Goal: Transaction & Acquisition: Purchase product/service

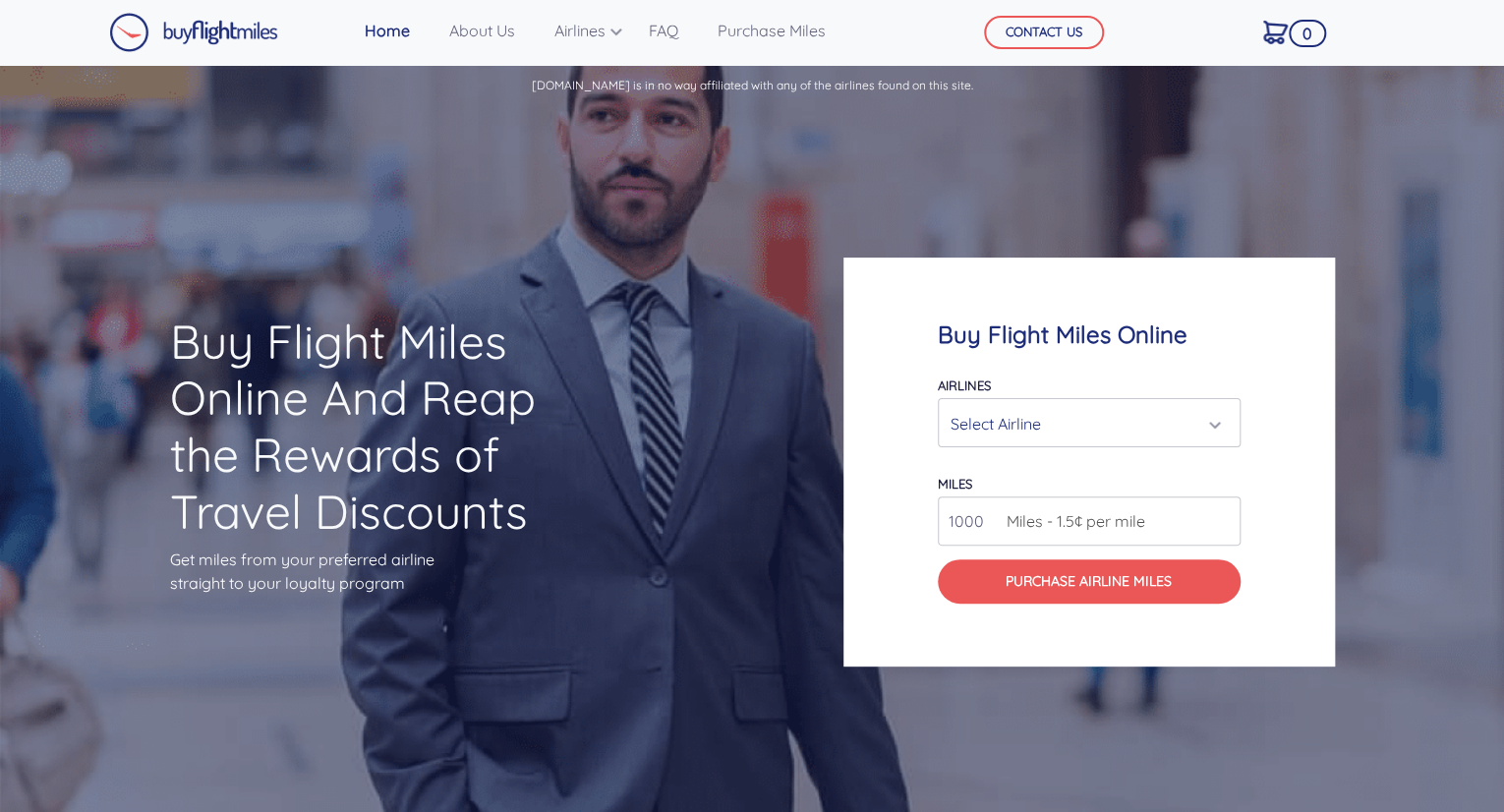
click at [1022, 406] on div "Select Airline" at bounding box center [1083, 424] width 266 height 38
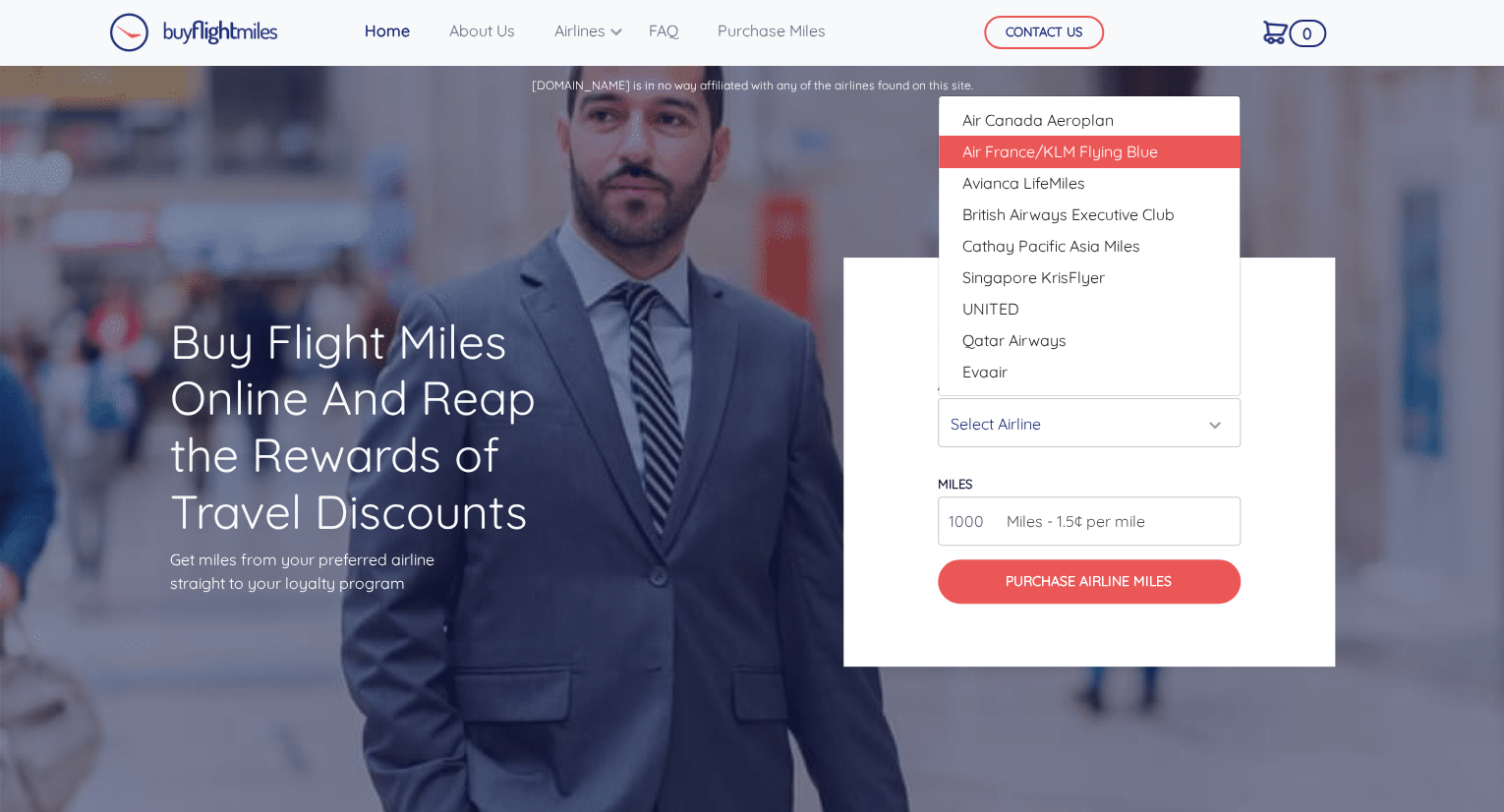
click at [1132, 146] on span "Air France/KLM Flying Blue" at bounding box center [1060, 151] width 196 height 24
select select "Air France/KLM Flying Blue"
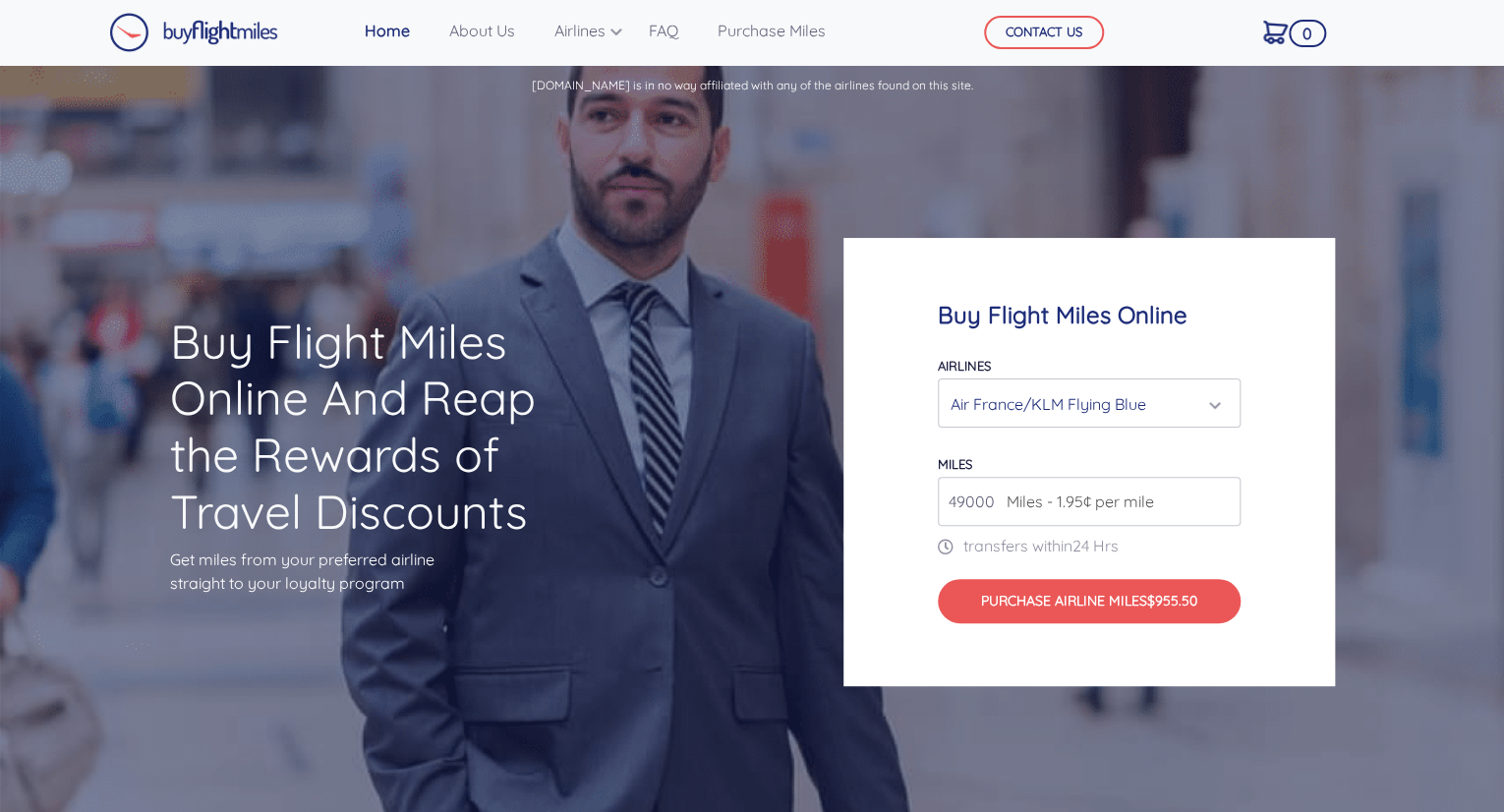
click at [1141, 505] on span "Miles - 1.95¢ per mile" at bounding box center [1076, 502] width 157 height 24
drag, startPoint x: 989, startPoint y: 505, endPoint x: 936, endPoint y: 494, distance: 54.1
click at [936, 494] on div "Buy Flight Miles Online Airlines Air Canada Aeroplan Air France/KLM Flying Blue…" at bounding box center [1090, 462] width 492 height 449
type input "1"
click at [1175, 508] on input "50000" at bounding box center [1089, 501] width 303 height 49
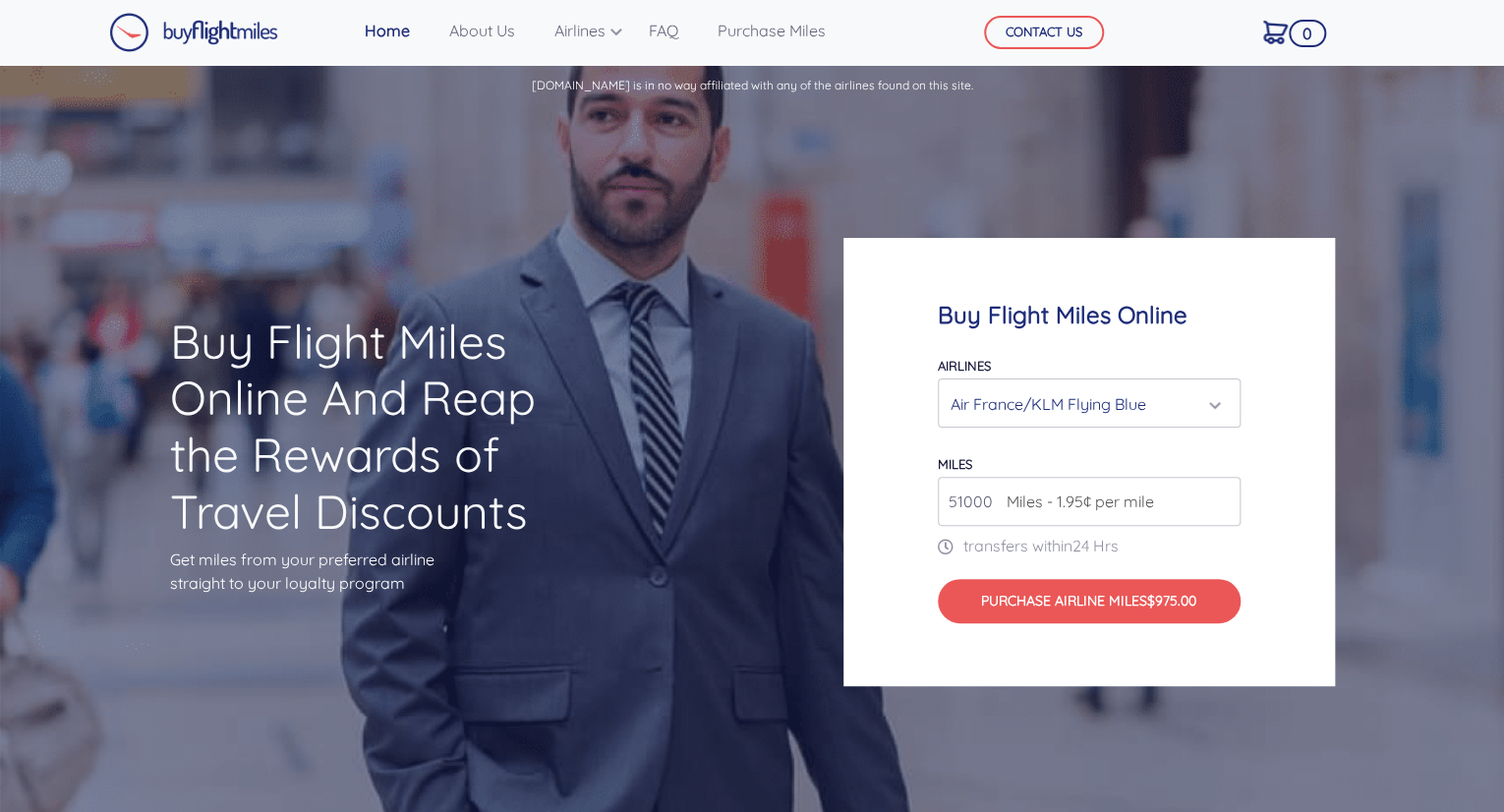
click at [1218, 494] on input "51000" at bounding box center [1089, 501] width 303 height 49
type input "50000"
click at [1215, 505] on input "50000" at bounding box center [1089, 501] width 303 height 49
